Goal: Task Accomplishment & Management: Manage account settings

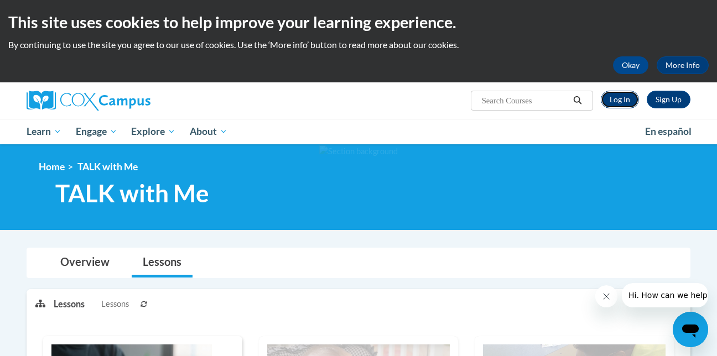
click at [617, 100] on link "Log In" at bounding box center [620, 100] width 38 height 18
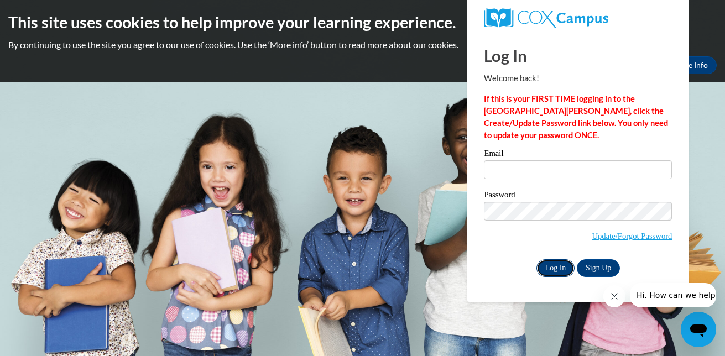
click at [563, 267] on input "Log In" at bounding box center [556, 268] width 39 height 18
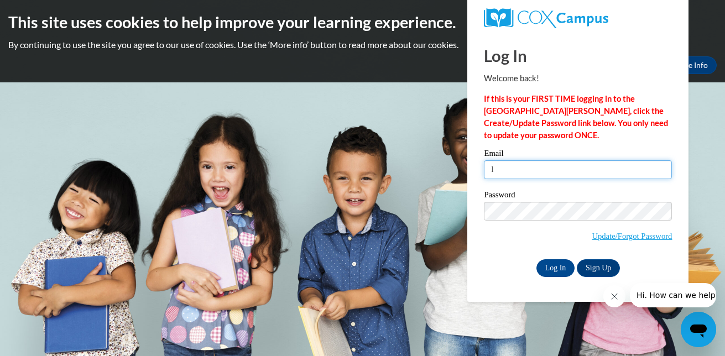
type input "[EMAIL_ADDRESS][DOMAIN_NAME]"
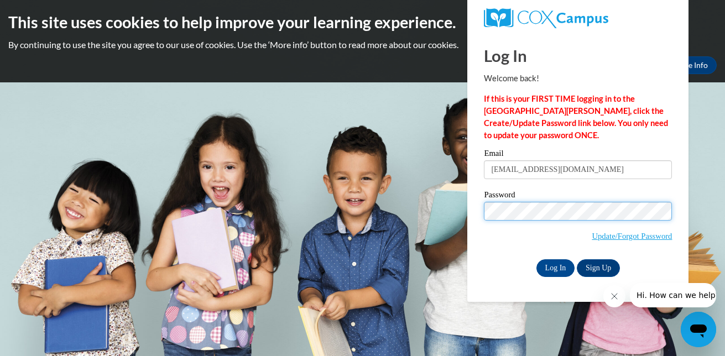
click at [537, 259] on input "Log In" at bounding box center [556, 268] width 39 height 18
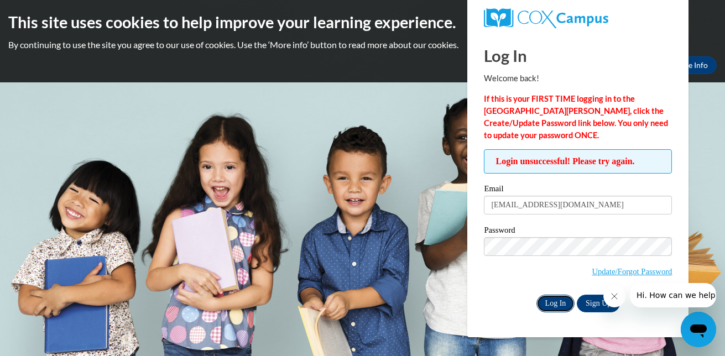
click at [557, 303] on input "Log In" at bounding box center [556, 304] width 39 height 18
click at [701, 233] on body "This site uses cookies to help improve your learning experience. By continuing …" at bounding box center [362, 178] width 725 height 356
click at [612, 298] on icon "Close message from company" at bounding box center [614, 296] width 9 height 9
click at [554, 298] on input "Log In" at bounding box center [556, 304] width 39 height 18
click at [553, 303] on input "Log In" at bounding box center [556, 304] width 39 height 18
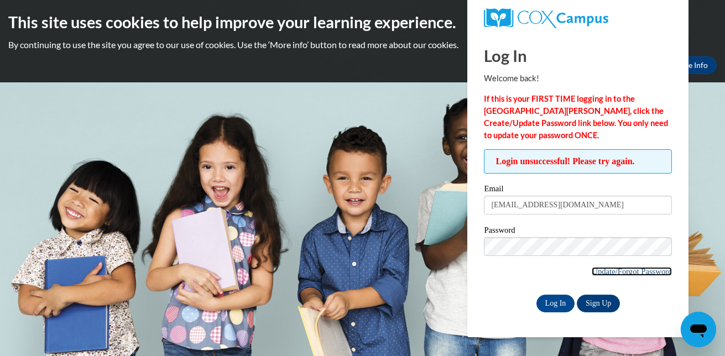
click at [610, 272] on link "Update/Forgot Password" at bounding box center [632, 271] width 80 height 9
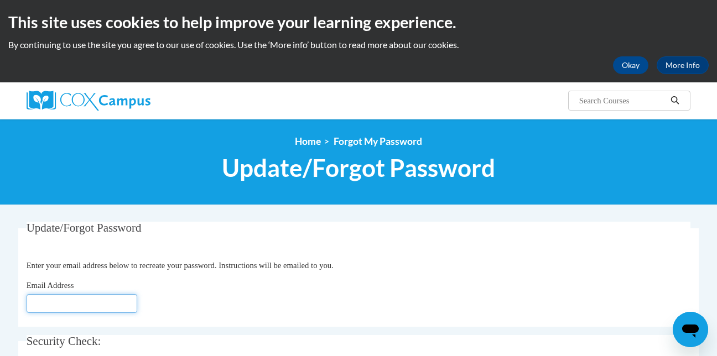
click at [38, 306] on input "Email Address" at bounding box center [82, 303] width 111 height 19
type input "[EMAIL_ADDRESS][DOMAIN_NAME]"
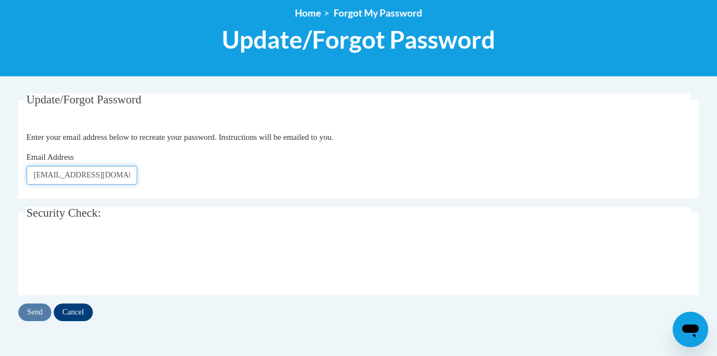
scroll to position [133, 0]
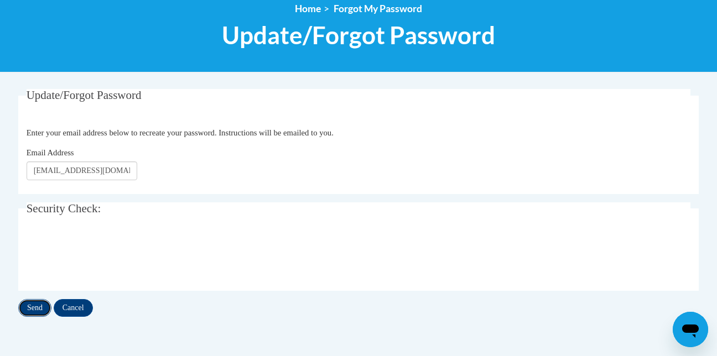
click at [29, 308] on input "Send" at bounding box center [34, 308] width 33 height 18
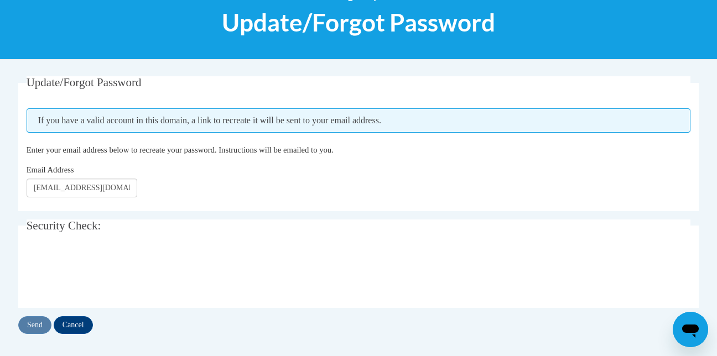
scroll to position [155, 0]
